Goal: Use online tool/utility: Utilize a website feature to perform a specific function

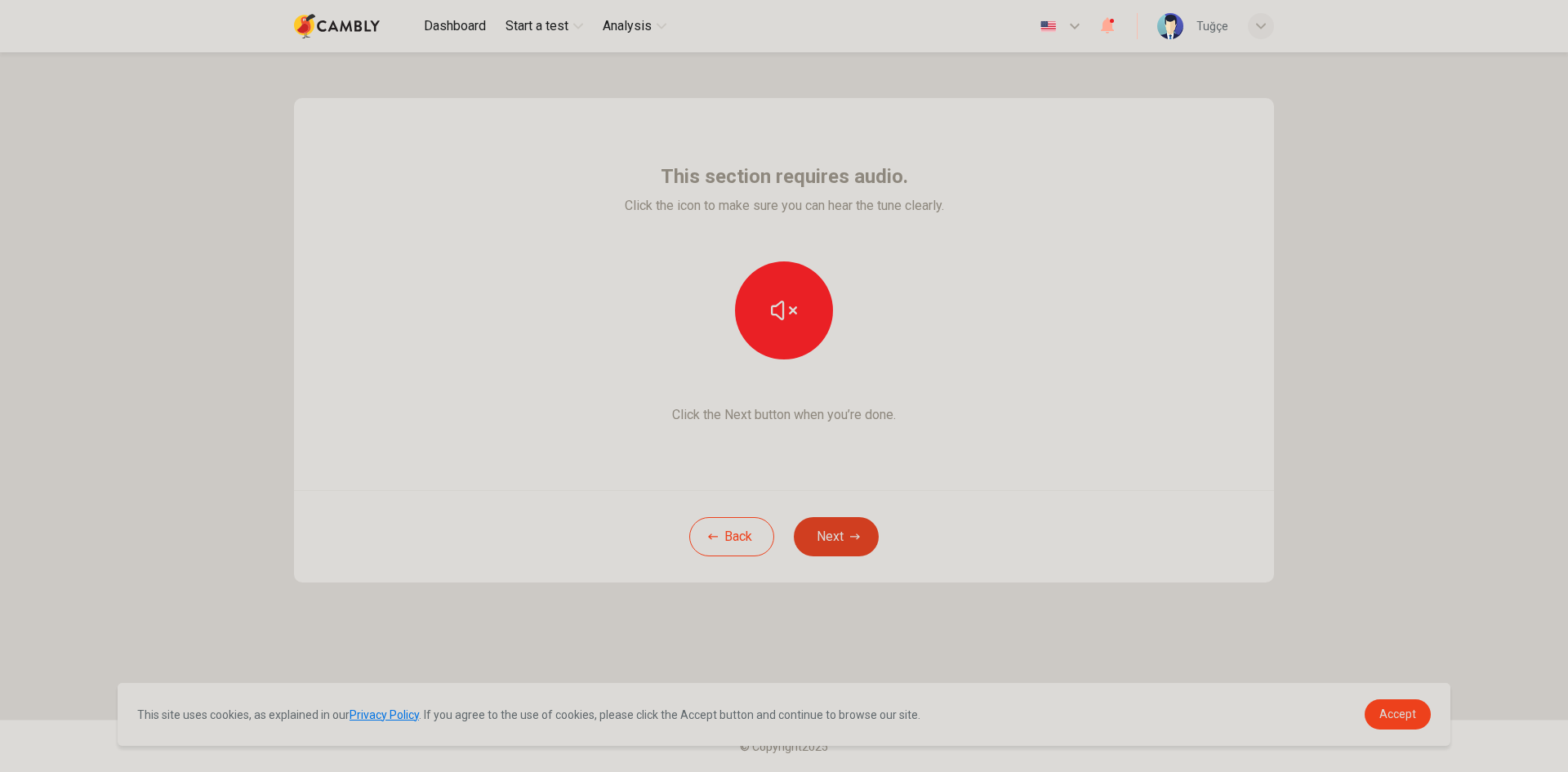
click at [823, 546] on button "Next" at bounding box center [836, 537] width 85 height 39
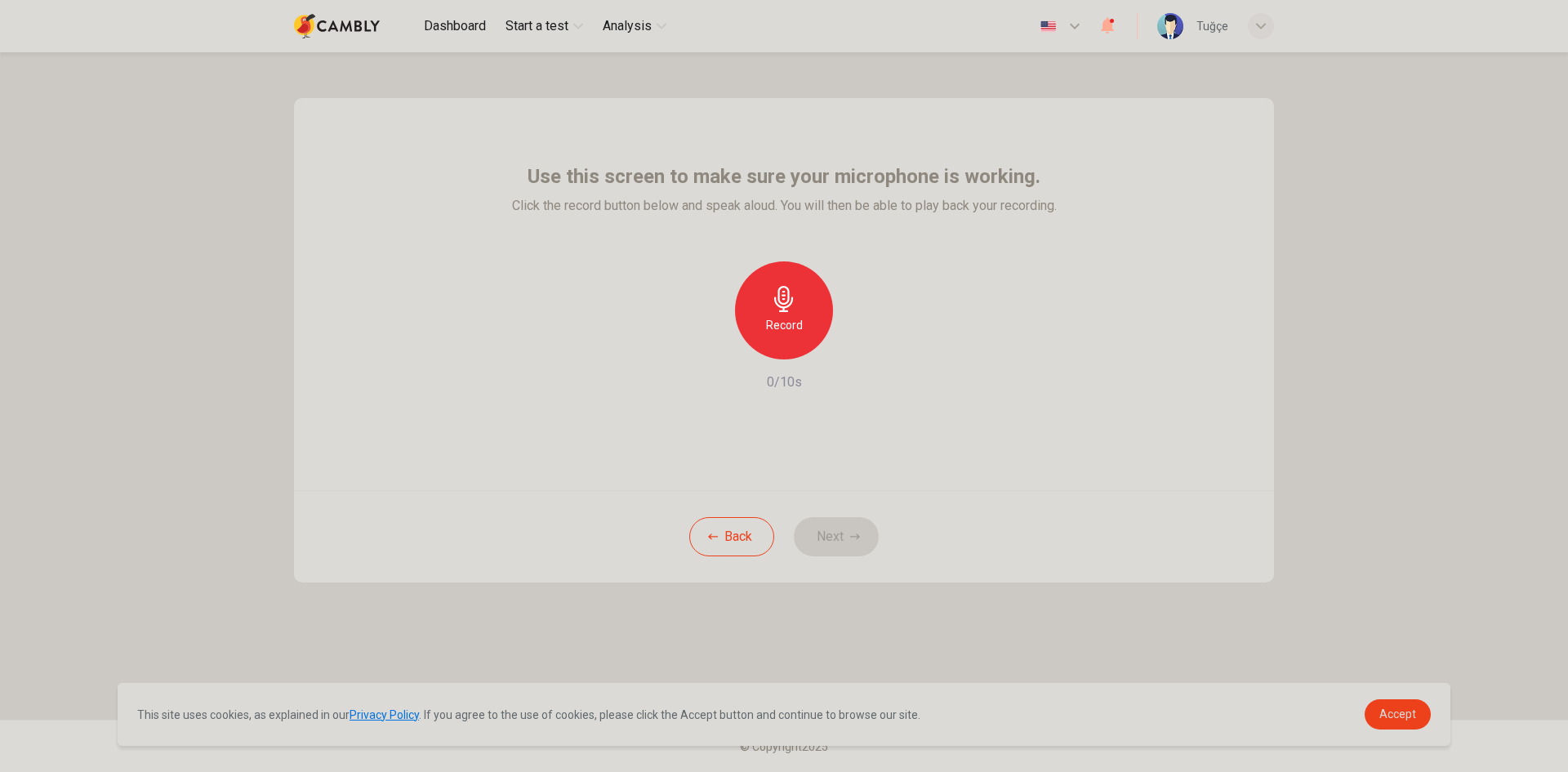
click at [781, 318] on h6 "Record" at bounding box center [784, 324] width 37 height 19
click at [863, 336] on div "button" at bounding box center [859, 346] width 26 height 26
click at [825, 551] on button "Next" at bounding box center [836, 537] width 85 height 39
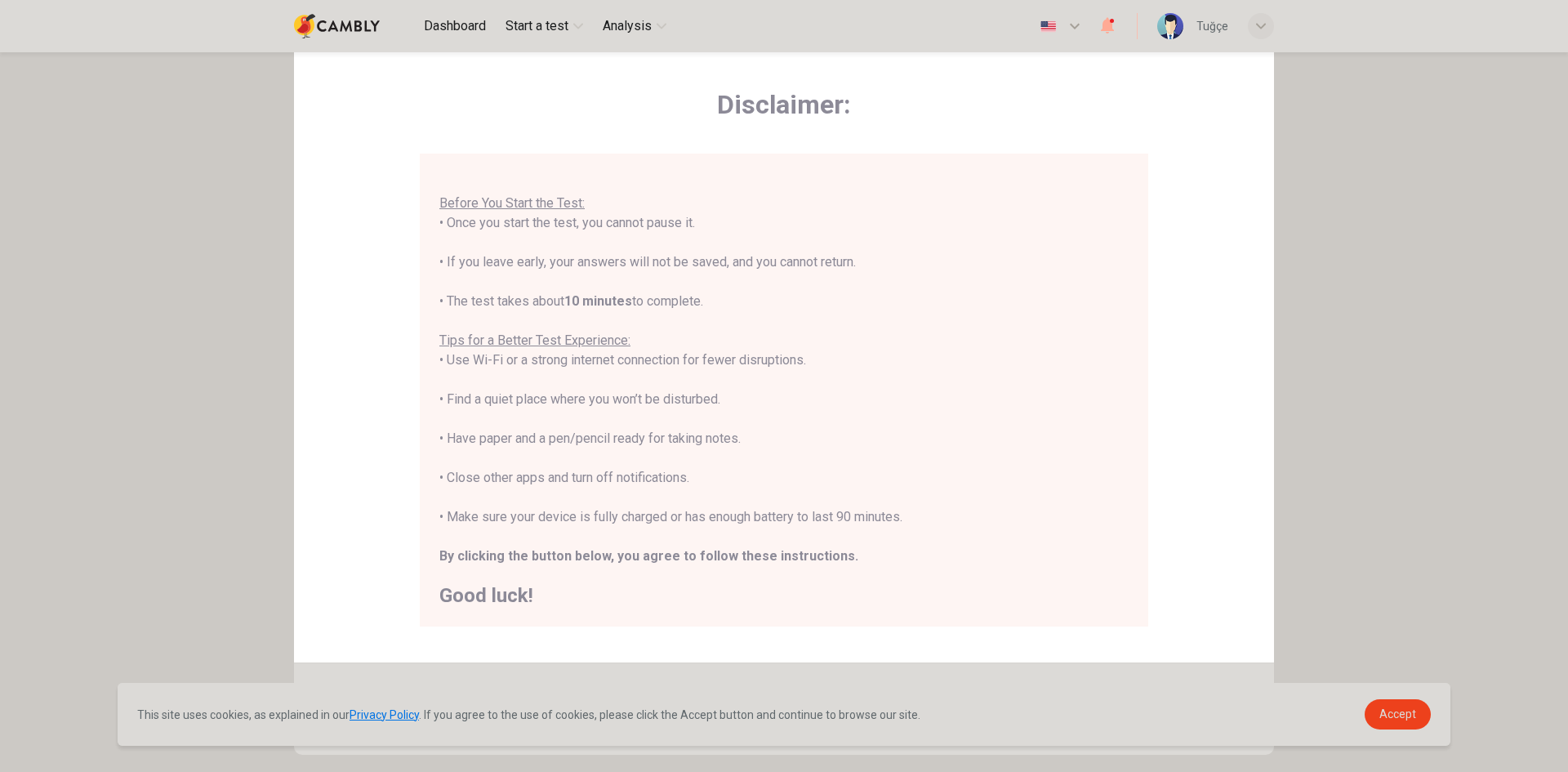
scroll to position [136, 0]
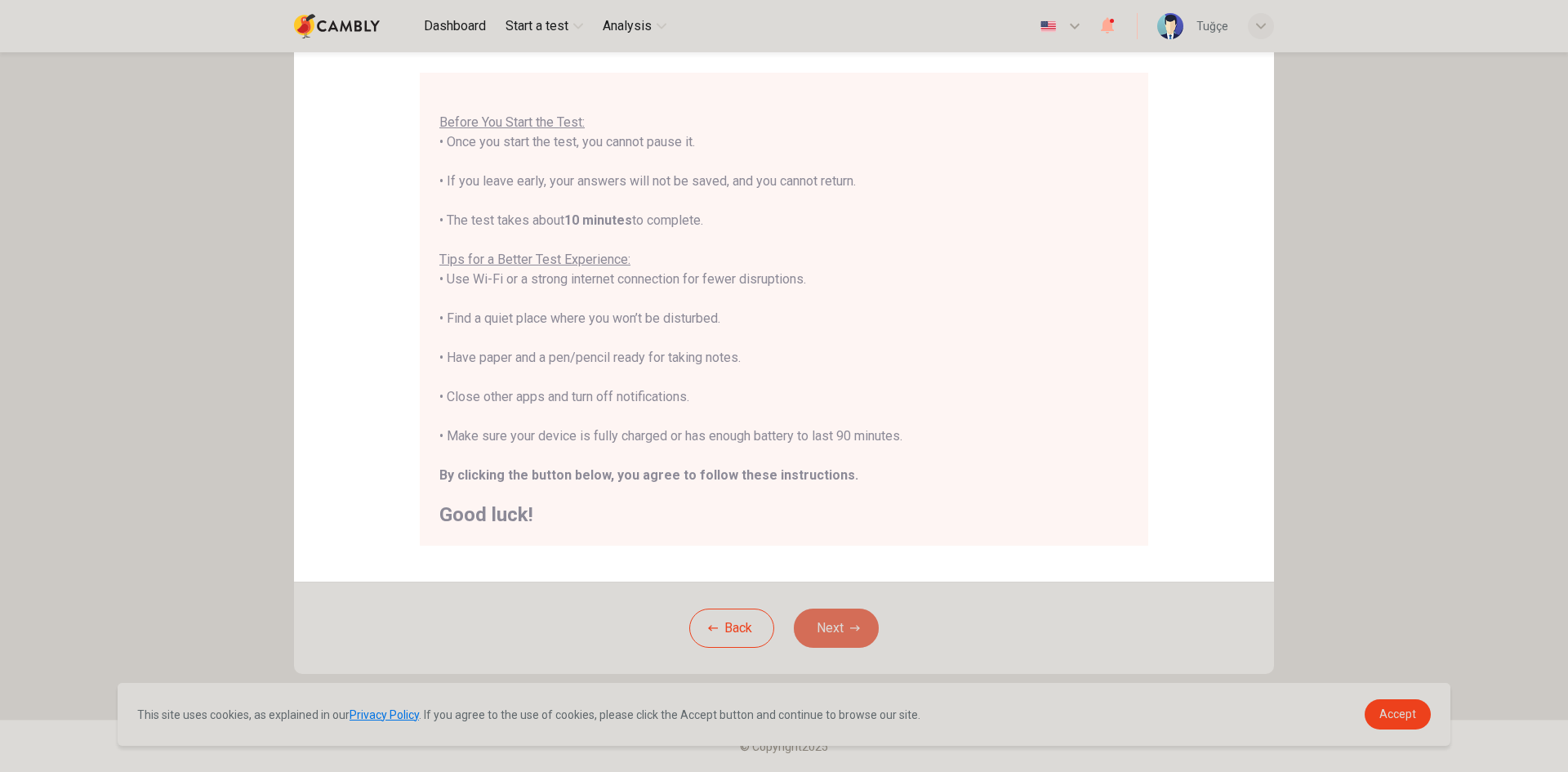
click at [811, 614] on button "Next" at bounding box center [836, 627] width 85 height 39
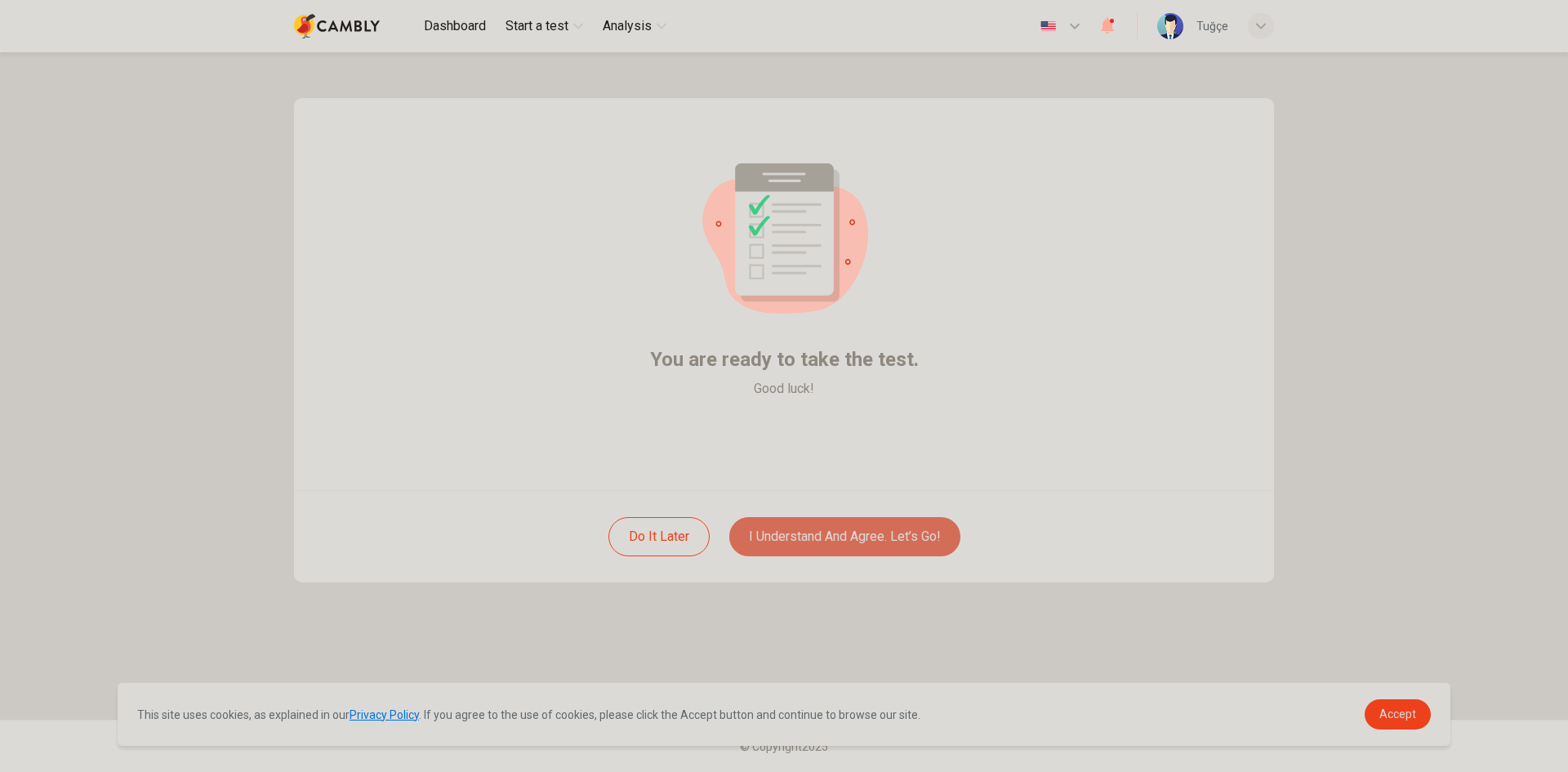
click at [891, 525] on button "I understand and agree. Let’s go!" at bounding box center [844, 537] width 231 height 39
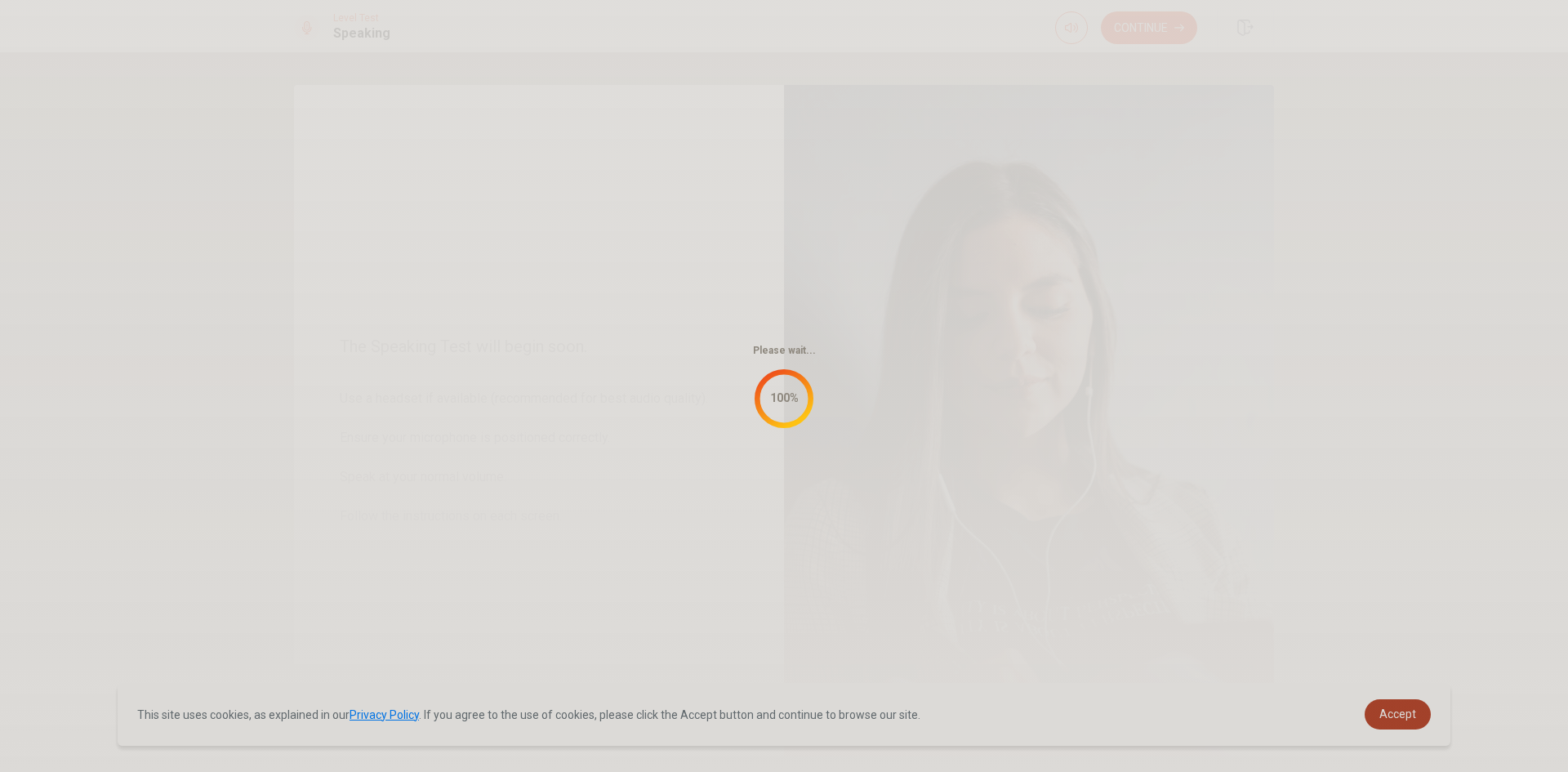
click at [1397, 716] on span "Accept" at bounding box center [1397, 714] width 37 height 13
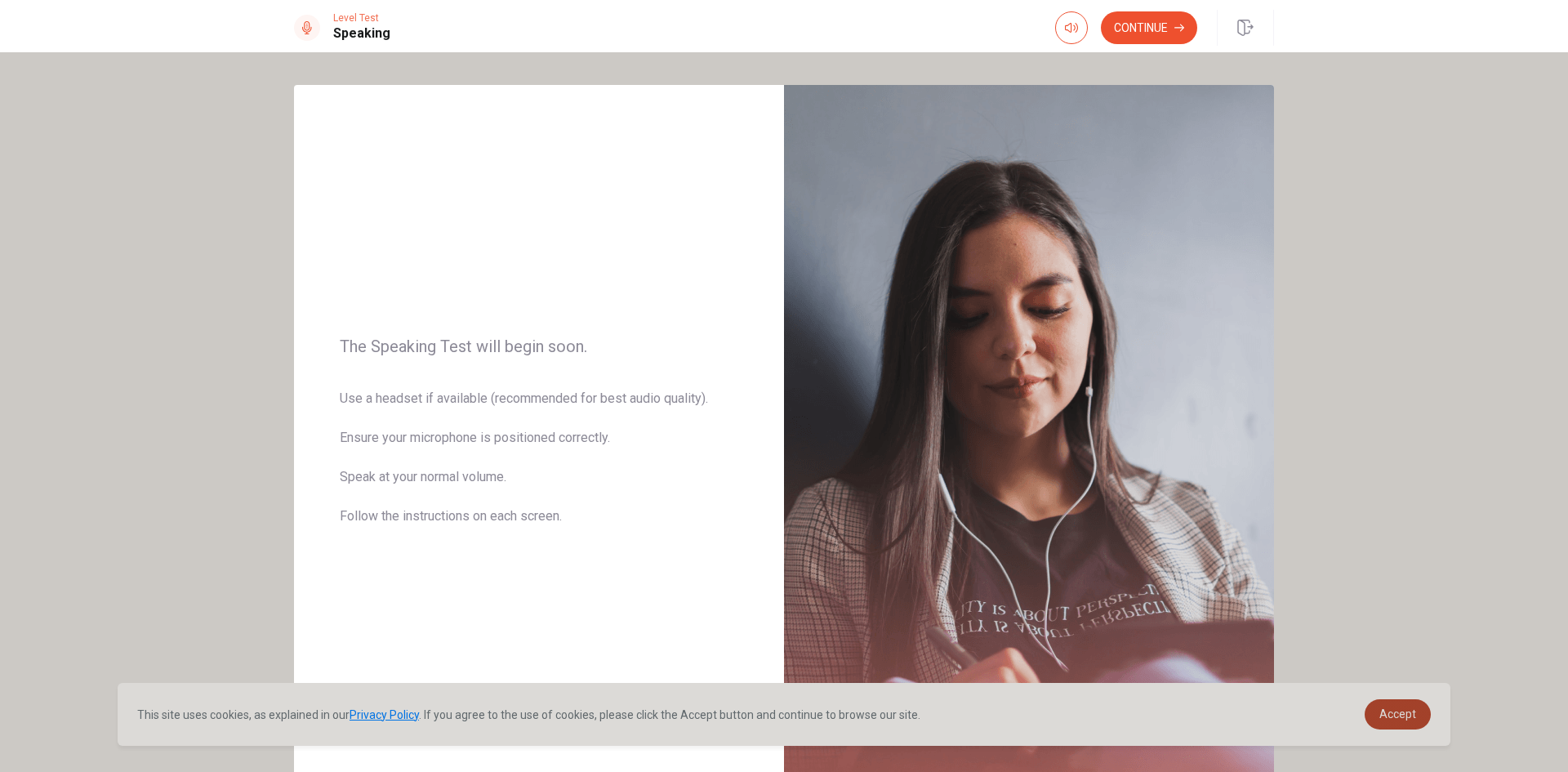
click at [1400, 711] on span "Accept" at bounding box center [1397, 714] width 37 height 13
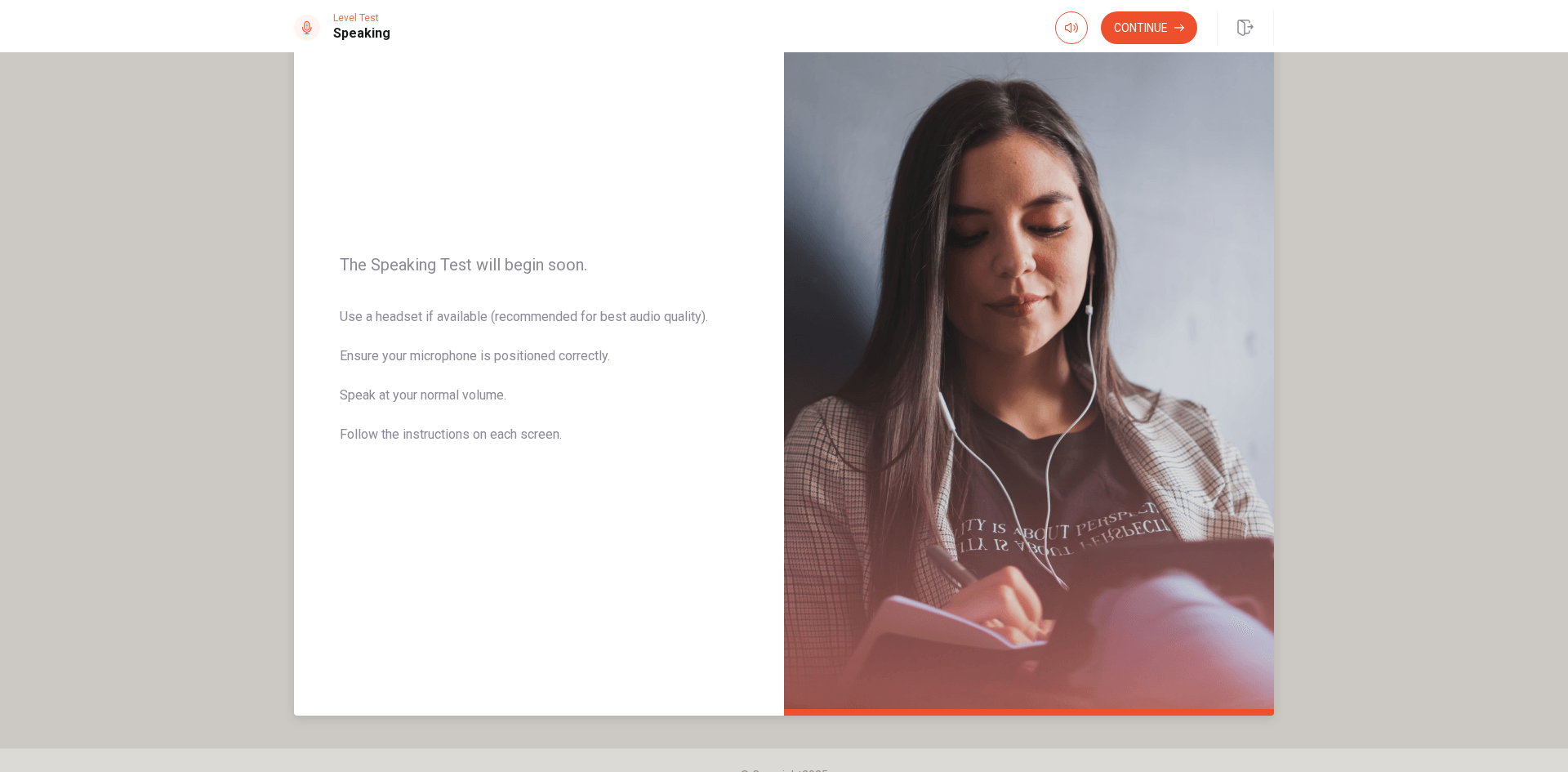
scroll to position [110, 0]
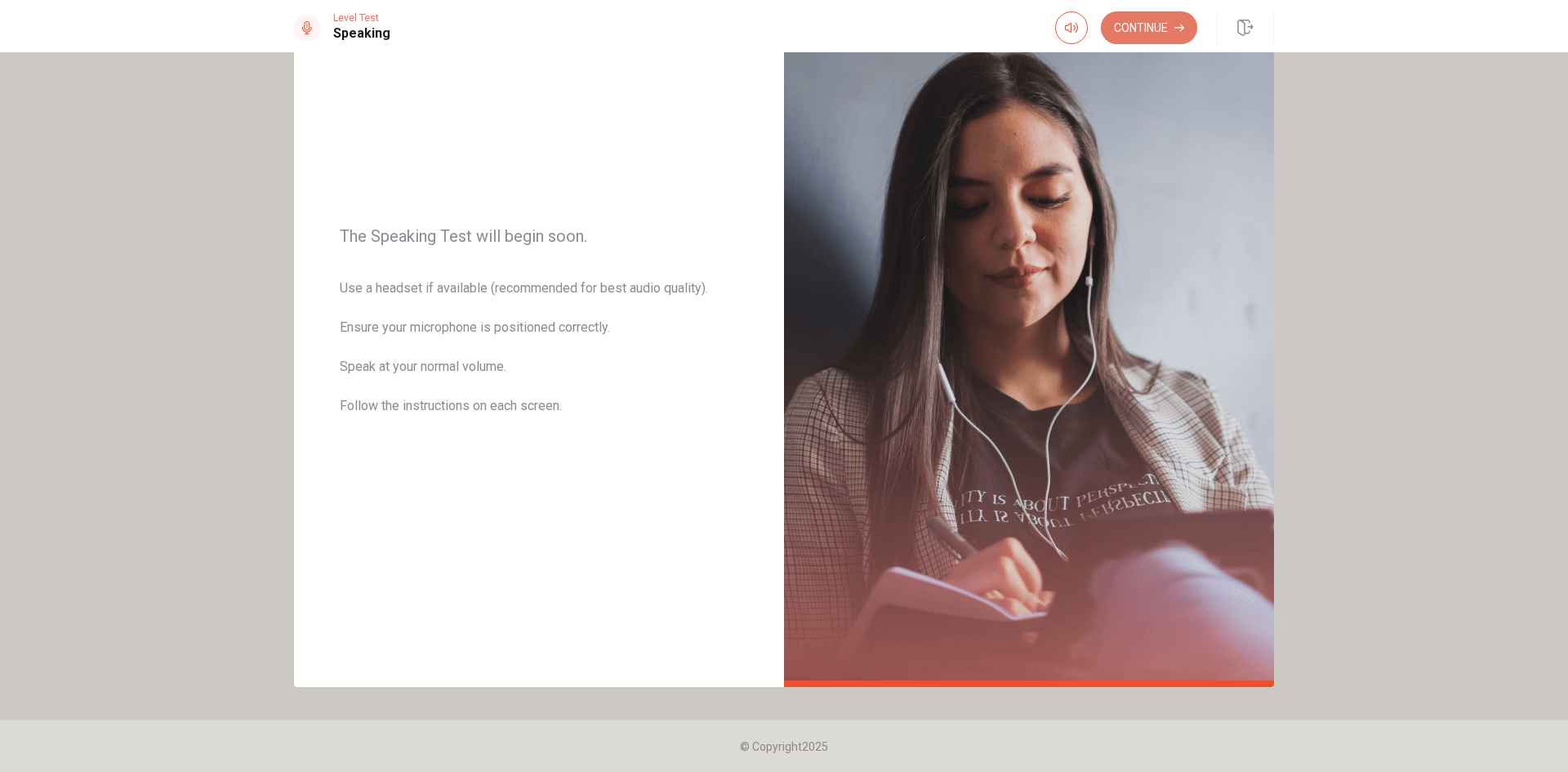
click at [1163, 32] on button "Continue" at bounding box center [1149, 27] width 96 height 32
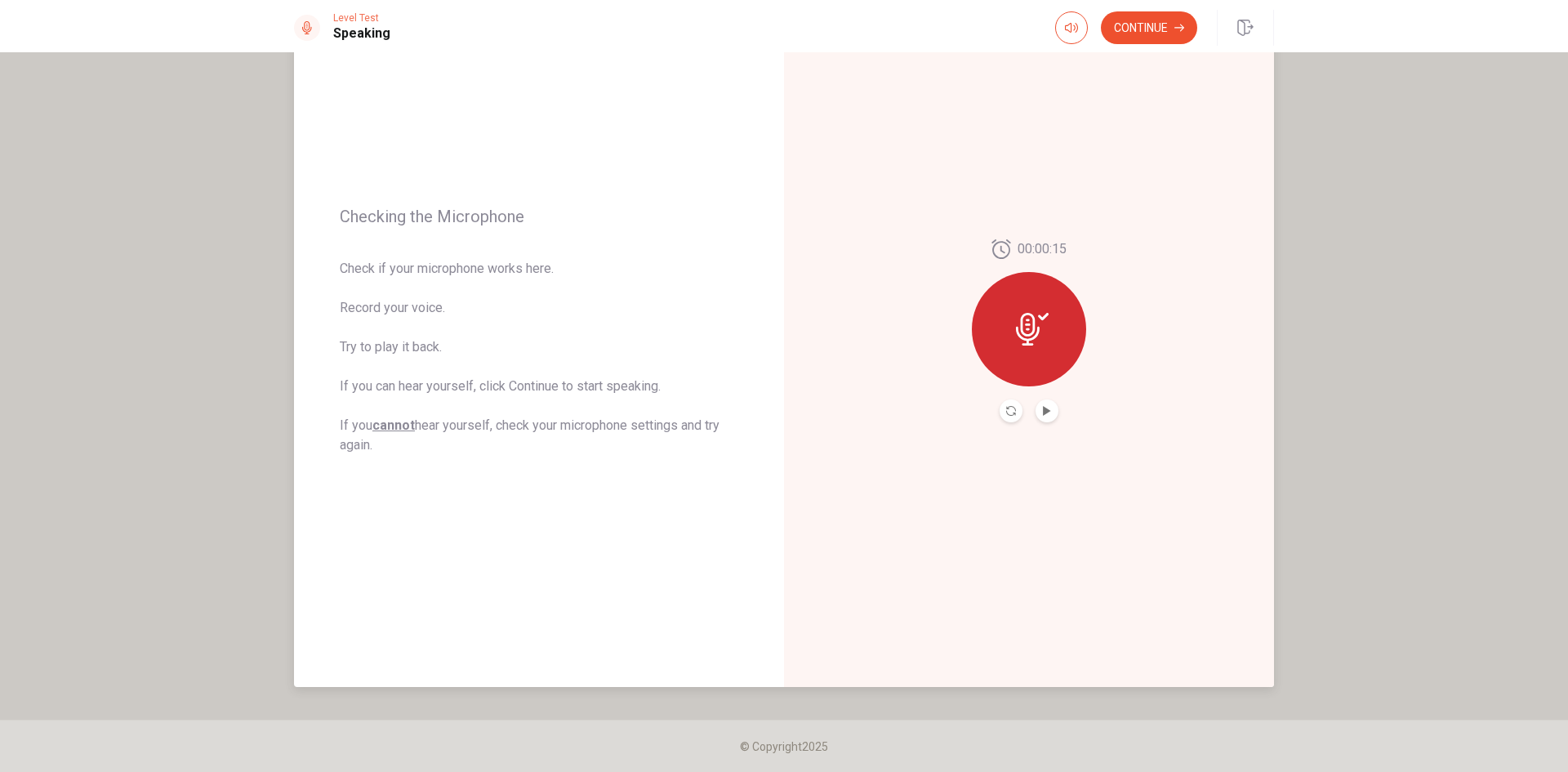
click at [1050, 408] on button "Play Audio" at bounding box center [1046, 411] width 23 height 23
click at [1177, 24] on icon "button" at bounding box center [1179, 28] width 10 height 10
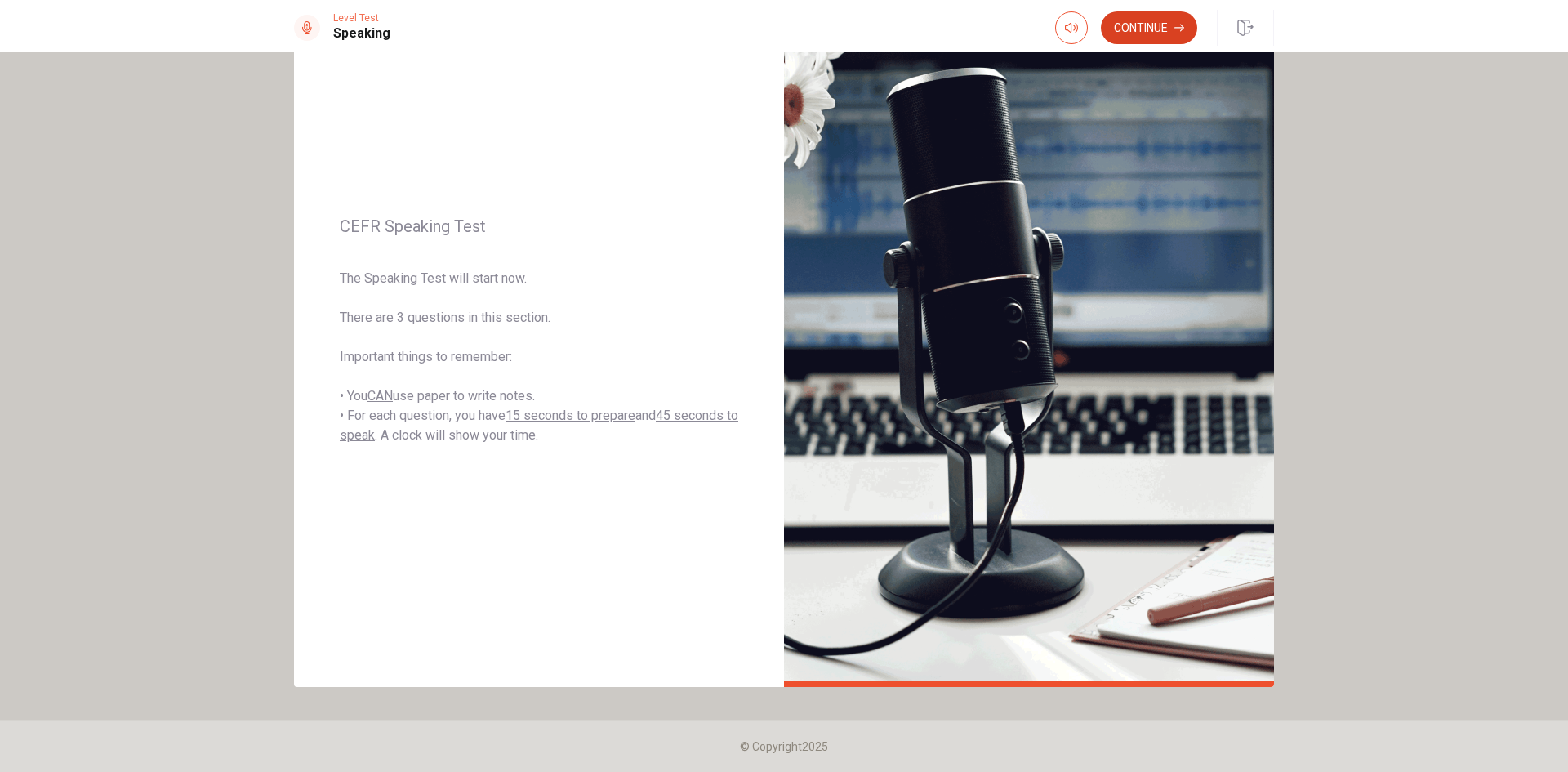
click at [1176, 33] on button "Continue" at bounding box center [1149, 27] width 96 height 32
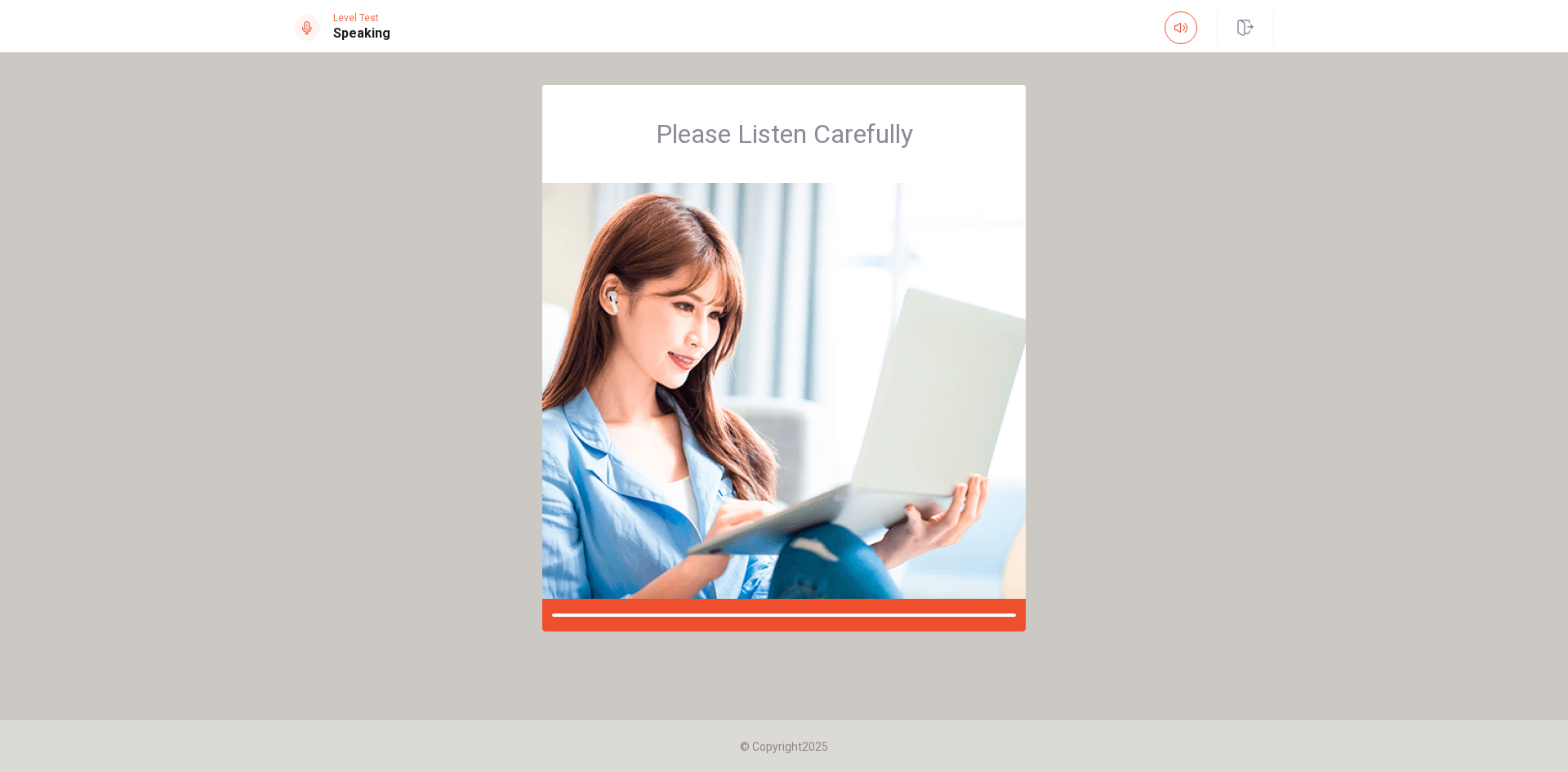
scroll to position [0, 0]
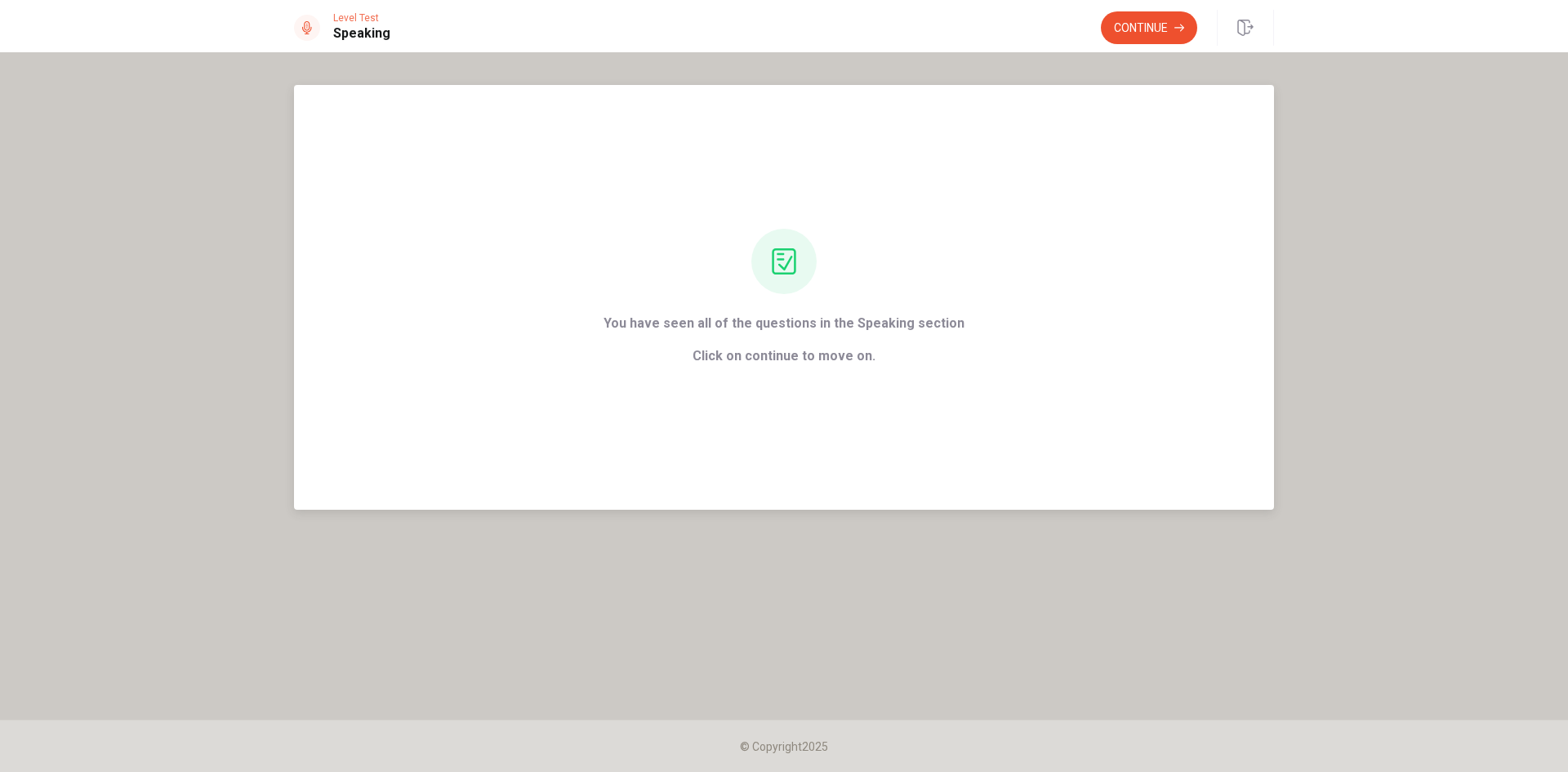
click at [830, 356] on span "Click on continue to move on." at bounding box center [783, 356] width 360 height 19
click at [1151, 34] on button "Continue" at bounding box center [1149, 27] width 96 height 32
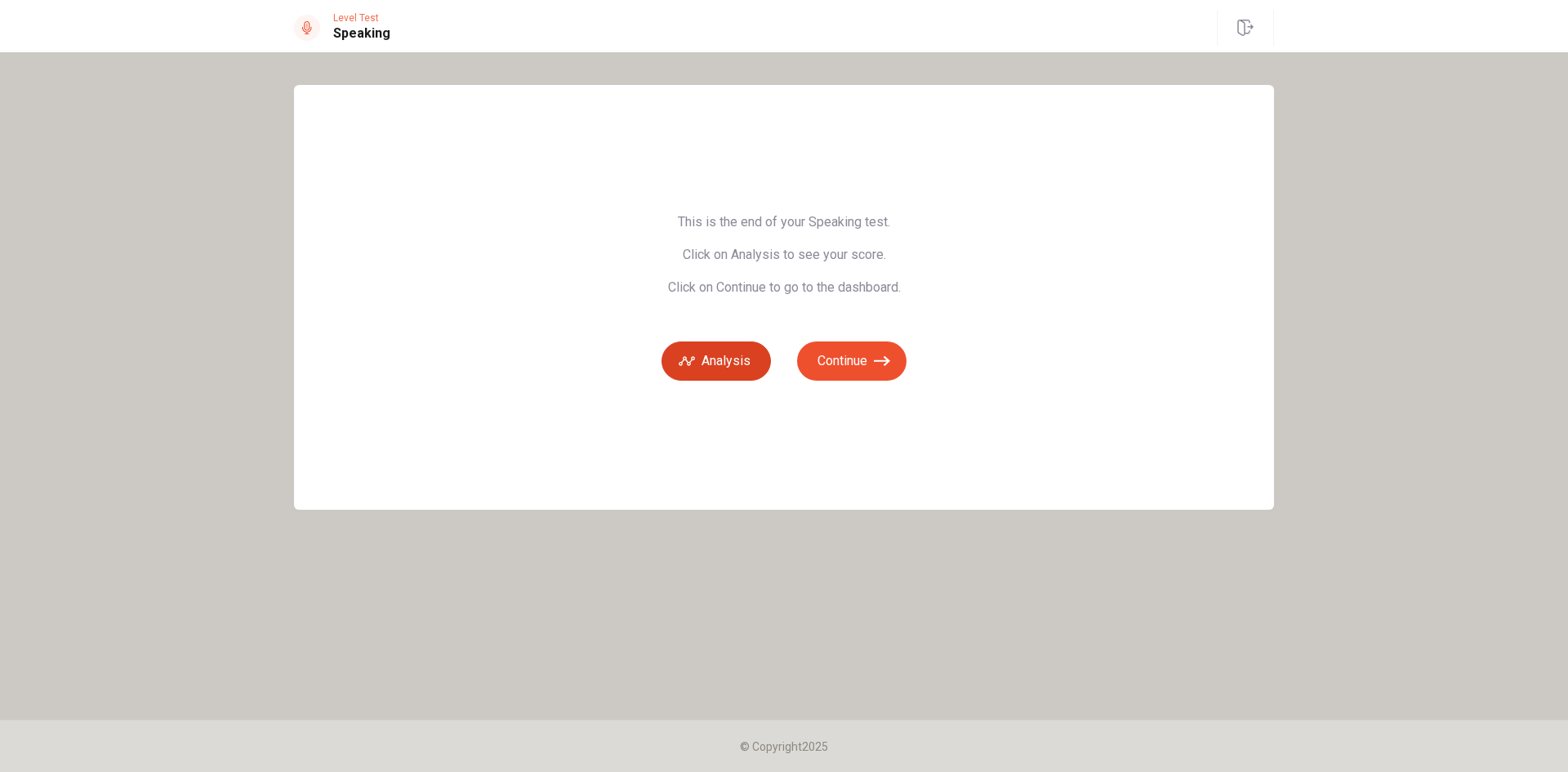
click at [752, 357] on button "Analysis" at bounding box center [716, 361] width 109 height 39
